Goal: Task Accomplishment & Management: Use online tool/utility

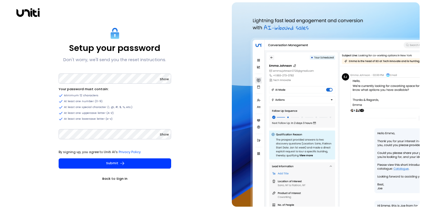
click at [163, 79] on span "Show" at bounding box center [164, 79] width 9 height 5
click at [165, 134] on span "Show" at bounding box center [164, 134] width 9 height 5
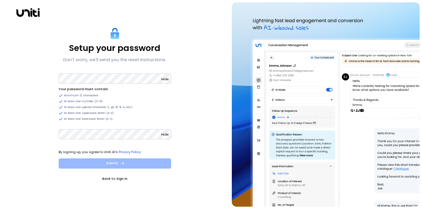
click at [142, 161] on button "Submit" at bounding box center [115, 163] width 112 height 10
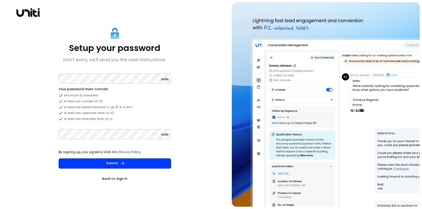
click at [165, 134] on span "Hide" at bounding box center [165, 134] width 8 height 5
click at [166, 79] on span "Hide" at bounding box center [165, 79] width 8 height 5
click at [45, 74] on div "Setup your password Don't worry, we'll send you the reset instructions. Show Yo…" at bounding box center [114, 104] width 225 height 204
click at [164, 79] on span "Show" at bounding box center [164, 79] width 9 height 5
click at [164, 134] on span "Show" at bounding box center [164, 134] width 9 height 5
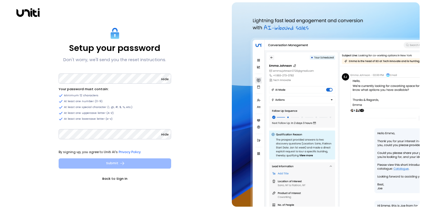
click at [131, 163] on button "Submit" at bounding box center [115, 163] width 112 height 10
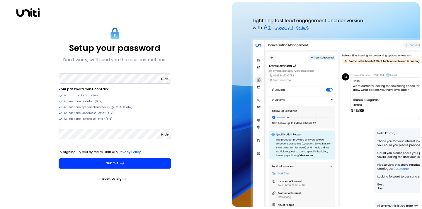
click at [119, 176] on link "Back to Sign In" at bounding box center [115, 179] width 112 height 6
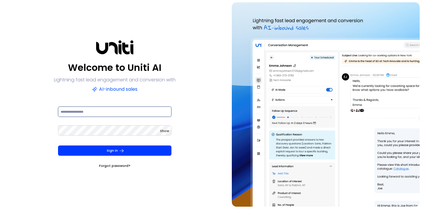
click at [114, 112] on input at bounding box center [114, 112] width 113 height 10
type input "**********"
click at [164, 129] on span "Show" at bounding box center [164, 131] width 9 height 5
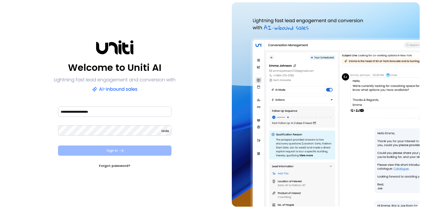
click at [137, 150] on button "Sign In" at bounding box center [114, 151] width 113 height 10
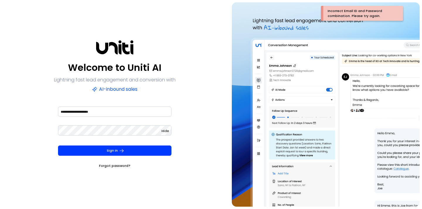
click at [122, 166] on link "Forgot password?" at bounding box center [114, 166] width 31 height 6
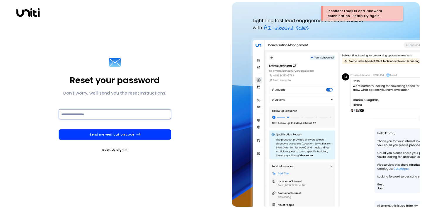
click at [115, 115] on input at bounding box center [115, 114] width 112 height 10
type input "**********"
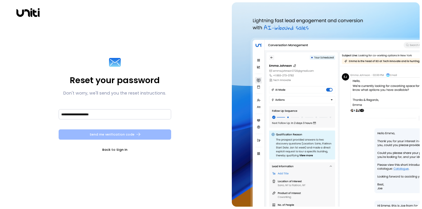
click at [114, 139] on button "Send me verification code" at bounding box center [115, 134] width 112 height 10
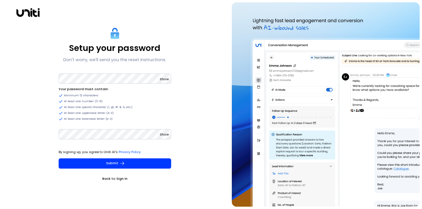
click at [165, 133] on span "Show" at bounding box center [164, 134] width 9 height 5
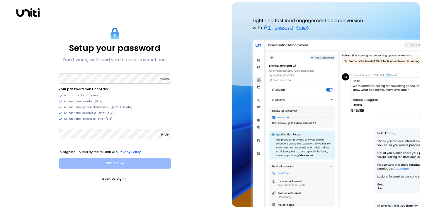
click at [134, 167] on button "Submit" at bounding box center [115, 163] width 112 height 10
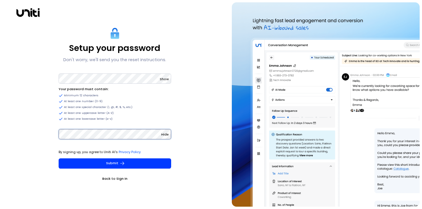
click at [30, 135] on div "Setup your password Don't worry, we'll send you the reset instructions. Show Yo…" at bounding box center [114, 104] width 225 height 204
click at [26, 115] on div "Setup your password Don't worry, we'll send you the reset instructions. Show Yo…" at bounding box center [114, 104] width 225 height 204
click at [165, 79] on span "Show" at bounding box center [164, 79] width 9 height 5
click at [167, 133] on span "Show" at bounding box center [164, 134] width 9 height 5
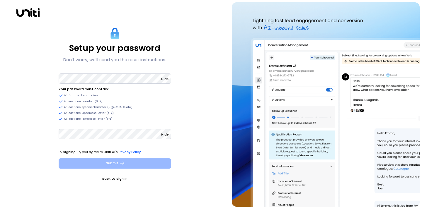
click at [93, 165] on button "Submit" at bounding box center [115, 163] width 112 height 10
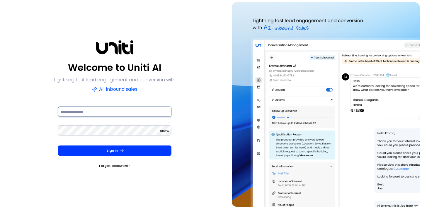
click at [98, 112] on input at bounding box center [114, 112] width 113 height 10
type input "**********"
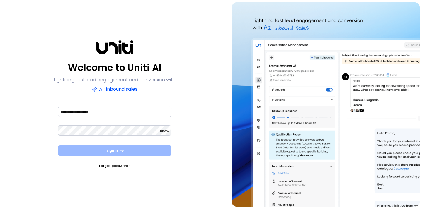
click at [143, 149] on button "Sign In" at bounding box center [114, 151] width 113 height 10
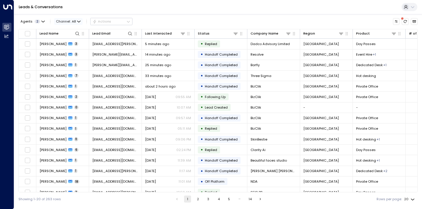
click at [67, 23] on span "Channel: All" at bounding box center [68, 21] width 28 height 6
click at [65, 41] on span "Email" at bounding box center [61, 39] width 7 height 3
click at [38, 22] on span "2" at bounding box center [38, 22] width 6 height 4
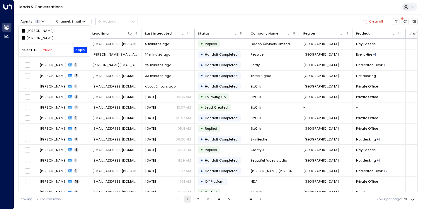
click at [130, 9] on div at bounding box center [211, 104] width 422 height 209
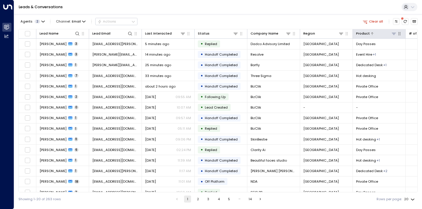
click at [395, 35] on icon at bounding box center [393, 33] width 5 height 5
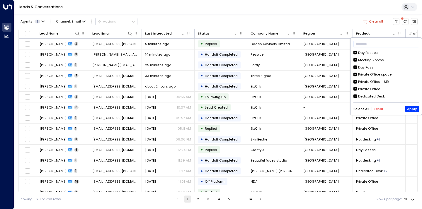
click at [369, 54] on div "Day Passes" at bounding box center [368, 52] width 20 height 5
click at [369, 62] on div "Meeting Rooms" at bounding box center [371, 60] width 26 height 5
click at [367, 68] on div "Day Pass" at bounding box center [366, 67] width 16 height 5
click at [368, 74] on div "Private Office space" at bounding box center [374, 74] width 33 height 5
click at [368, 81] on div "Private Office + MR" at bounding box center [373, 81] width 31 height 5
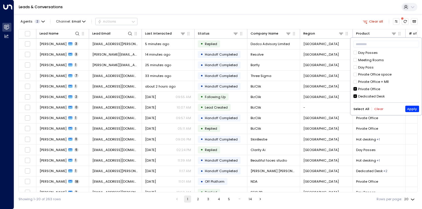
click at [368, 86] on div "Day Passes Meeting Rooms Day Pass Private Office space Private Office + MR Priv…" at bounding box center [386, 74] width 66 height 49
click at [368, 90] on div "Private Office" at bounding box center [369, 89] width 22 height 5
click at [370, 80] on div "Self-contained Office" at bounding box center [376, 82] width 36 height 5
click at [368, 87] on div "Event Hire" at bounding box center [366, 89] width 16 height 5
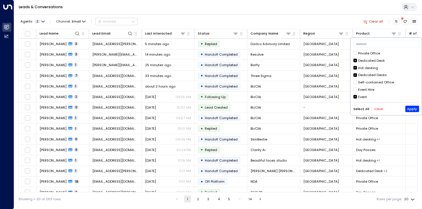
click at [364, 96] on div "Event" at bounding box center [362, 97] width 9 height 5
click at [415, 110] on button "Apply" at bounding box center [412, 109] width 14 height 6
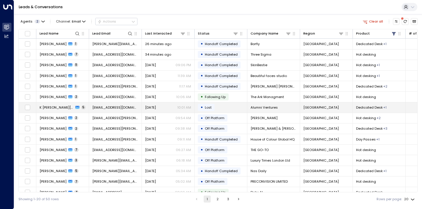
scroll to position [9, 0]
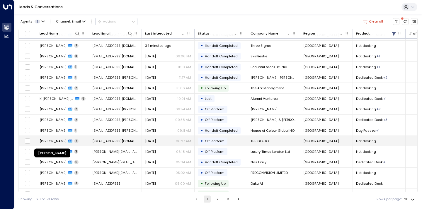
click at [66, 141] on span "Victoire Tardy-Joubert" at bounding box center [53, 141] width 27 height 5
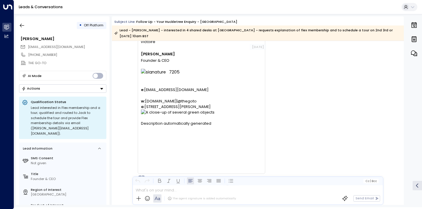
scroll to position [1975, 0]
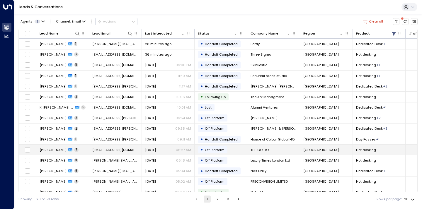
scroll to position [7, 0]
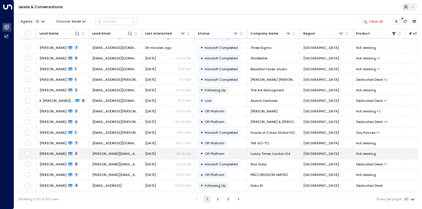
click at [142, 155] on td "Yesterday 06:18 AM" at bounding box center [168, 154] width 53 height 10
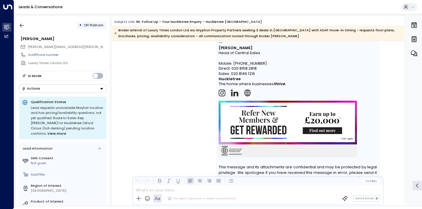
scroll to position [617, 0]
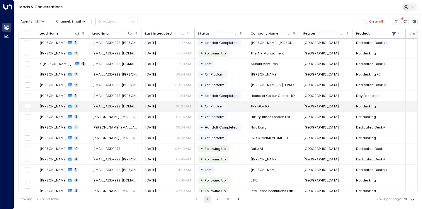
scroll to position [60, 0]
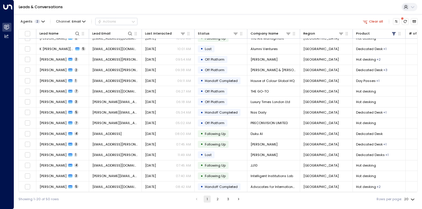
click at [227, 198] on button "3" at bounding box center [227, 199] width 7 height 7
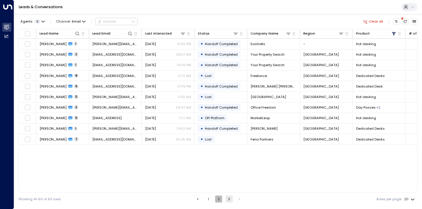
click at [219, 198] on button "2" at bounding box center [218, 199] width 7 height 7
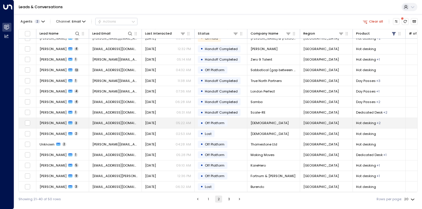
scroll to position [60, 0]
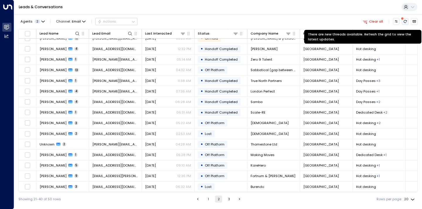
click at [406, 20] on icon "There are new threads available. Refresh the grid to view the latest updates." at bounding box center [405, 22] width 4 height 4
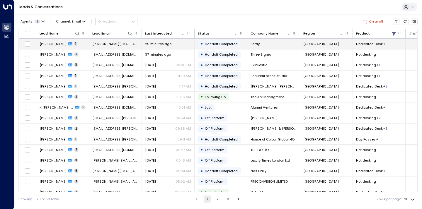
click at [74, 45] on div "Nick Dudley-Williams 1" at bounding box center [59, 44] width 38 height 5
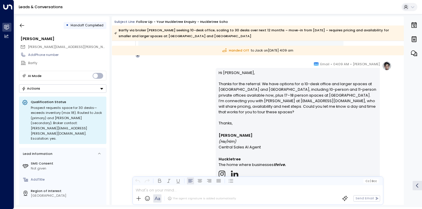
scroll to position [347, 0]
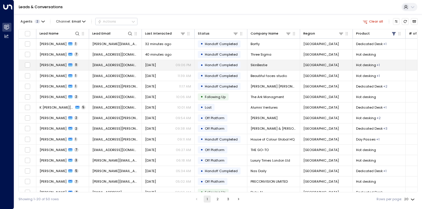
click at [56, 65] on span "[PERSON_NAME]" at bounding box center [53, 65] width 27 height 5
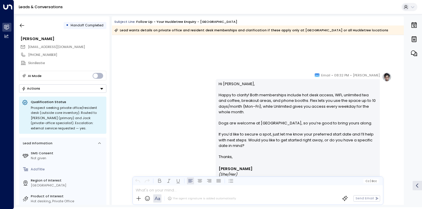
scroll to position [1232, 0]
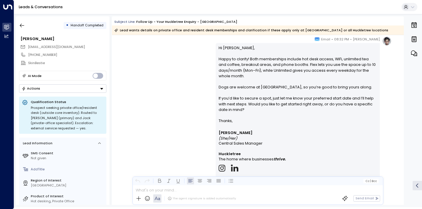
click at [158, 81] on div "Alice • 08:32 PM • Email Hi Benji, Happy to clarify! Both memberships include h…" at bounding box center [257, 145] width 267 height 218
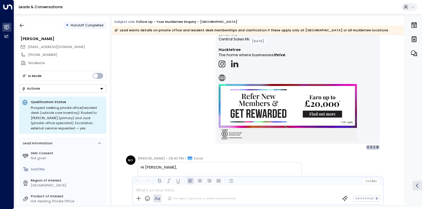
scroll to position [1365, 0]
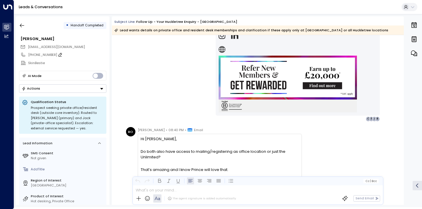
click at [59, 54] on icon at bounding box center [60, 54] width 5 height 5
drag, startPoint x: 59, startPoint y: 54, endPoint x: 28, endPoint y: 53, distance: 31.1
click at [28, 53] on div "**********" at bounding box center [62, 55] width 87 height 8
click at [123, 70] on div "Alice • 08:32 PM • Email Hi Benji, Happy to clarify! Both memberships include h…" at bounding box center [258, 13] width 292 height 218
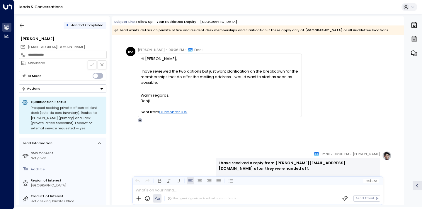
scroll to position [2244, 0]
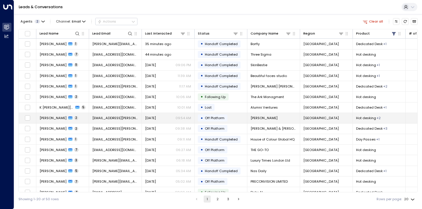
scroll to position [9, 0]
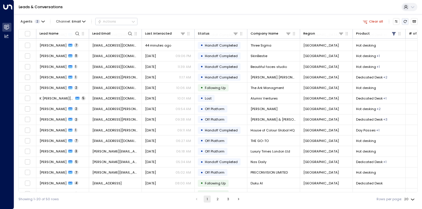
click at [404, 23] on icon "Refresh" at bounding box center [405, 22] width 4 height 4
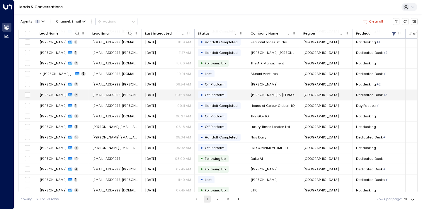
scroll to position [60, 0]
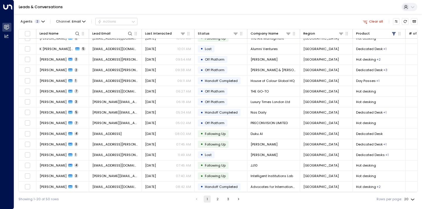
click at [228, 197] on button "3" at bounding box center [227, 199] width 7 height 7
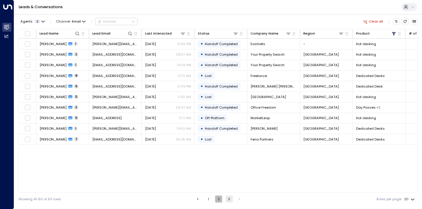
click at [219, 201] on button "2" at bounding box center [218, 199] width 7 height 7
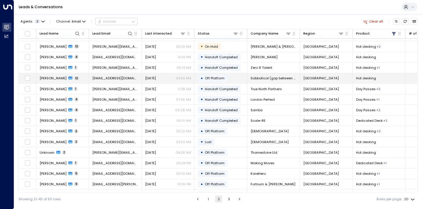
scroll to position [60, 0]
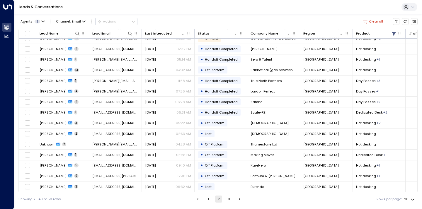
click at [207, 199] on button "1" at bounding box center [208, 199] width 7 height 7
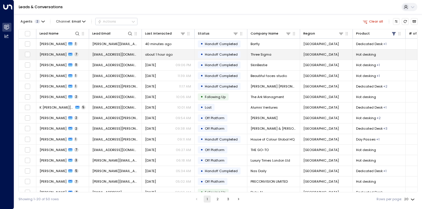
click at [68, 54] on icon at bounding box center [70, 54] width 4 height 3
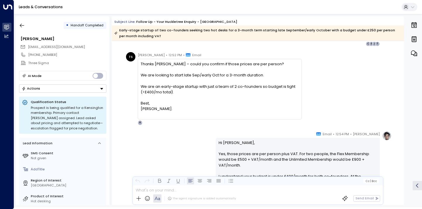
scroll to position [552, 0]
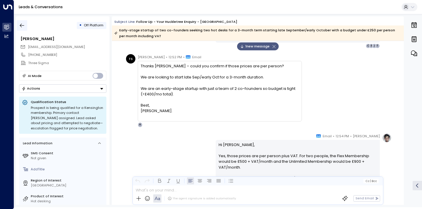
click at [18, 24] on button "button" at bounding box center [22, 25] width 11 height 11
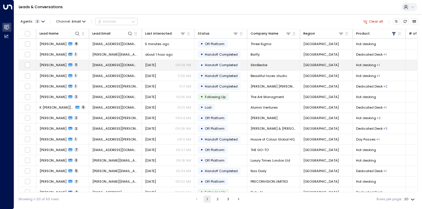
click at [58, 66] on span "[PERSON_NAME]" at bounding box center [53, 65] width 27 height 5
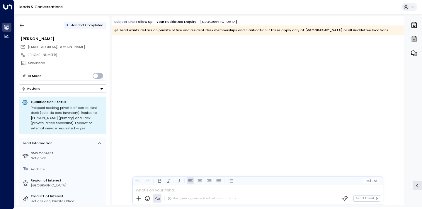
scroll to position [2231, 0]
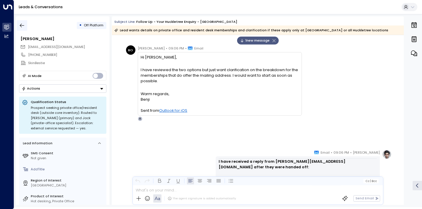
click at [23, 23] on icon "button" at bounding box center [22, 26] width 6 height 6
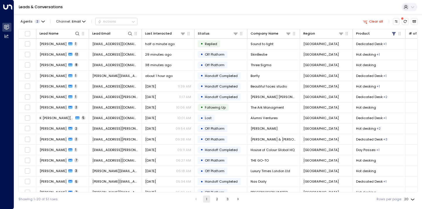
click at [8, 5] on icon at bounding box center [7, 6] width 9 height 5
click at [122, 8] on div "Leads & Conversations" at bounding box center [218, 7] width 408 height 14
click at [130, 33] on icon at bounding box center [130, 33] width 5 height 5
click at [161, 8] on div "Leads & Conversations" at bounding box center [218, 7] width 408 height 14
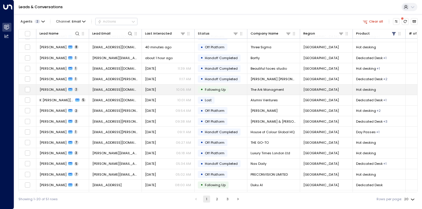
scroll to position [60, 0]
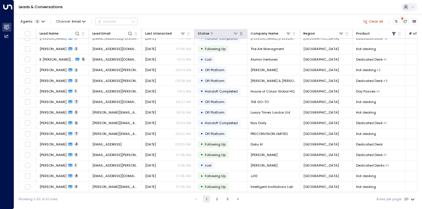
click at [224, 34] on div at bounding box center [223, 34] width 29 height 6
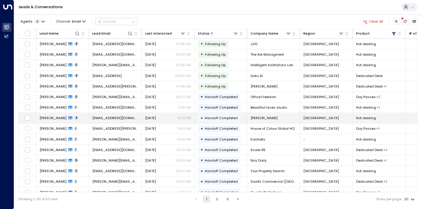
scroll to position [60, 0]
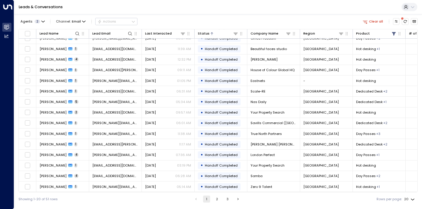
click at [216, 198] on button "2" at bounding box center [217, 199] width 7 height 7
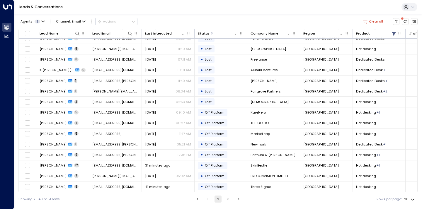
scroll to position [60, 0]
